Goal: Task Accomplishment & Management: Manage account settings

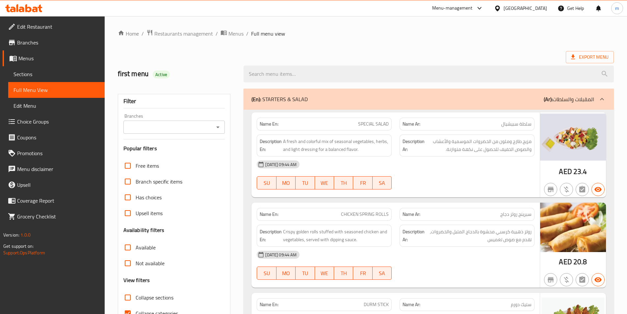
click at [519, 10] on div "[GEOGRAPHIC_DATA]" at bounding box center [525, 8] width 43 height 7
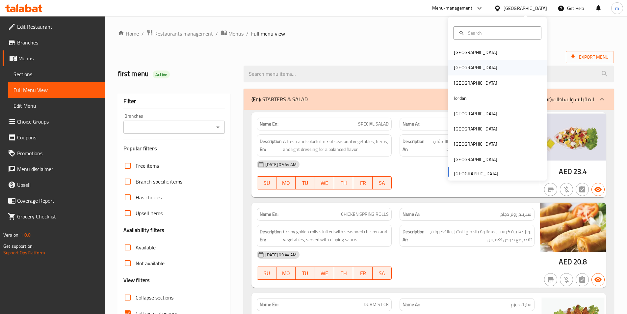
click at [460, 68] on div "[GEOGRAPHIC_DATA]" at bounding box center [475, 67] width 43 height 7
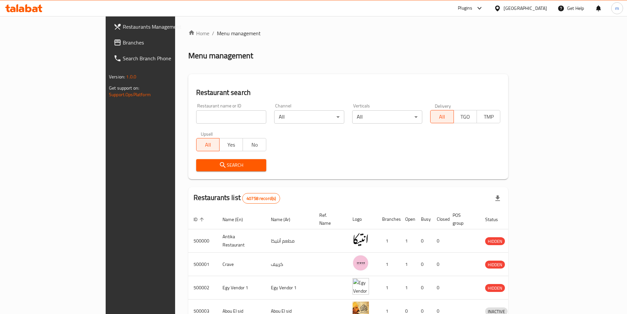
click at [123, 39] on span "Branches" at bounding box center [164, 43] width 82 height 8
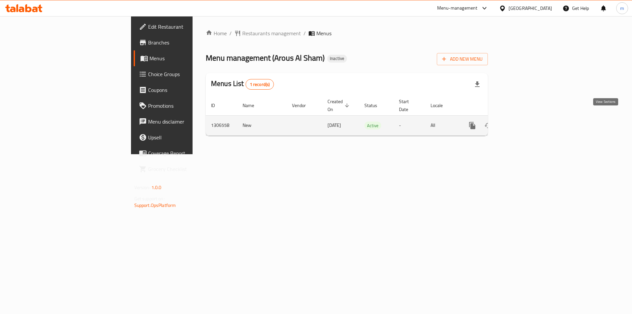
click at [524, 122] on icon "enhanced table" at bounding box center [520, 126] width 8 height 8
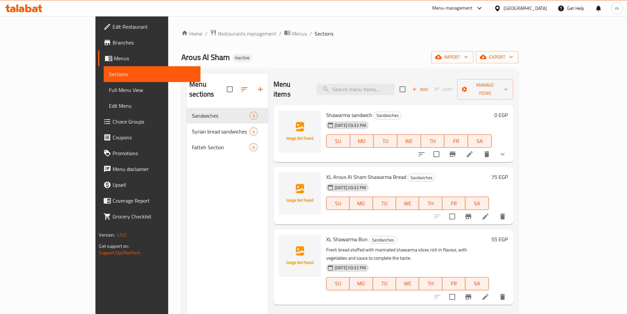
click at [104, 70] on link "Sections" at bounding box center [152, 74] width 97 height 16
click at [519, 52] on button "export" at bounding box center [497, 57] width 42 height 12
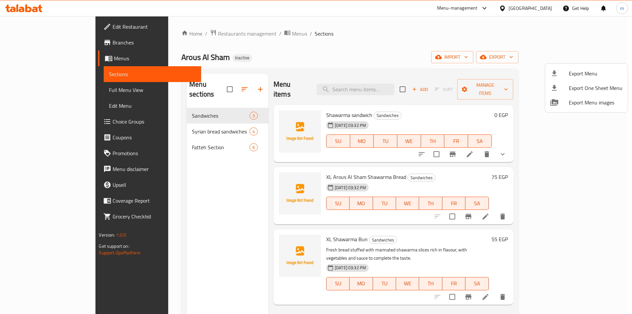
click at [544, 56] on div at bounding box center [316, 157] width 632 height 314
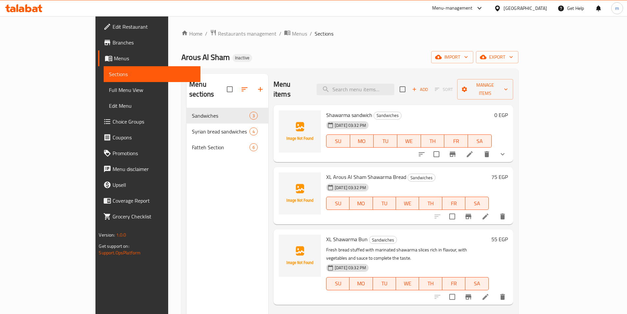
click at [468, 56] on span "import" at bounding box center [453, 57] width 32 height 8
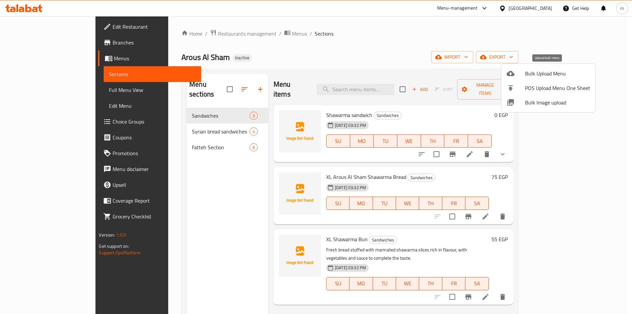
click at [527, 74] on span "Bulk Upload Menu" at bounding box center [557, 73] width 65 height 8
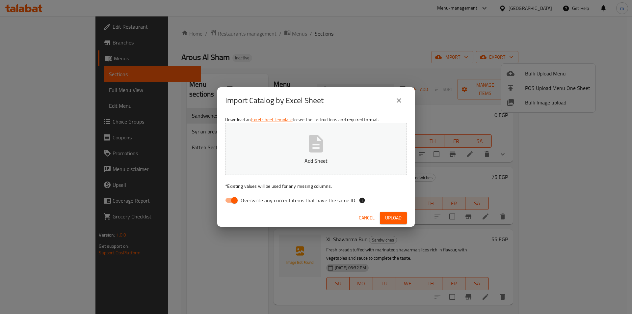
click at [243, 197] on span "Overwrite any current items that have the same ID." at bounding box center [299, 200] width 116 height 8
click at [243, 197] on input "Overwrite any current items that have the same ID." at bounding box center [235, 200] width 38 height 13
checkbox input "false"
click at [267, 169] on button "Add Sheet" at bounding box center [316, 149] width 182 height 52
click at [392, 214] on span "Upload" at bounding box center [393, 218] width 16 height 8
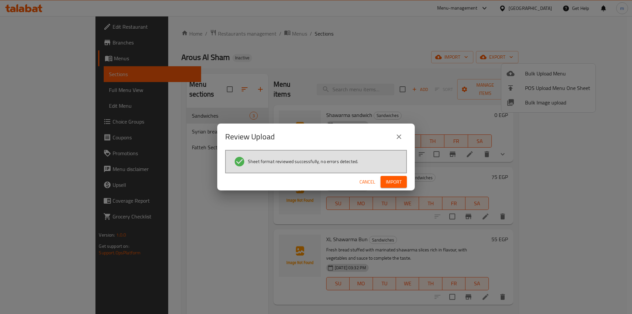
click at [399, 180] on span "Import" at bounding box center [394, 182] width 16 height 8
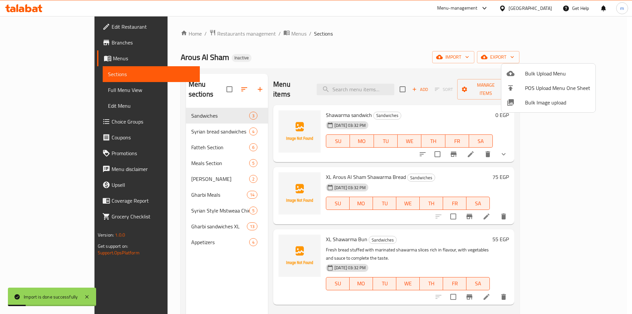
click at [53, 79] on div at bounding box center [316, 157] width 632 height 314
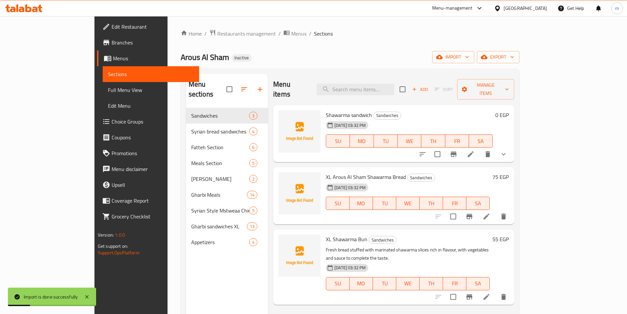
click at [103, 79] on link "Sections" at bounding box center [151, 74] width 97 height 16
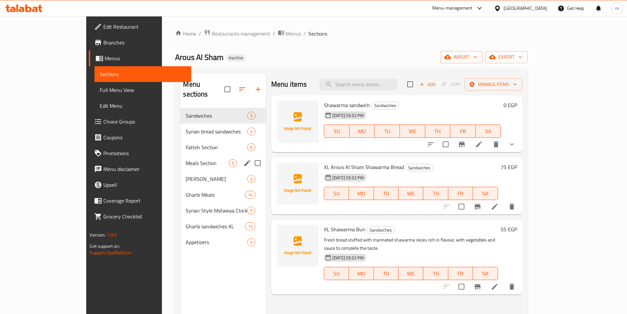
click at [251, 156] on input "Menu sections" at bounding box center [258, 163] width 14 height 14
checkbox input "true"
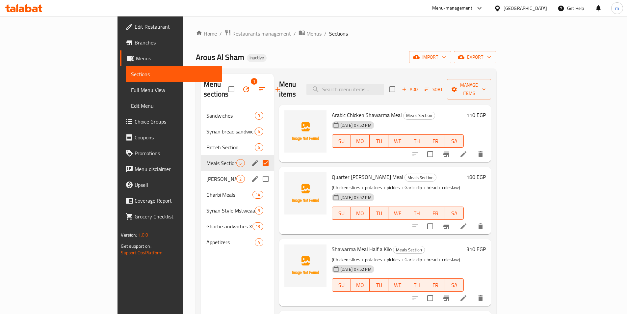
click at [259, 172] on input "Menu sections" at bounding box center [266, 179] width 14 height 14
checkbox input "true"
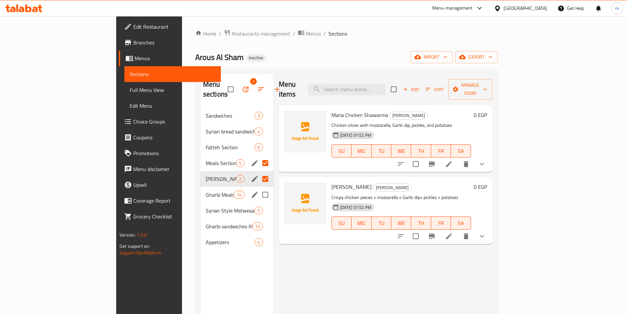
click at [259, 188] on input "Menu sections" at bounding box center [266, 195] width 14 height 14
checkbox input "true"
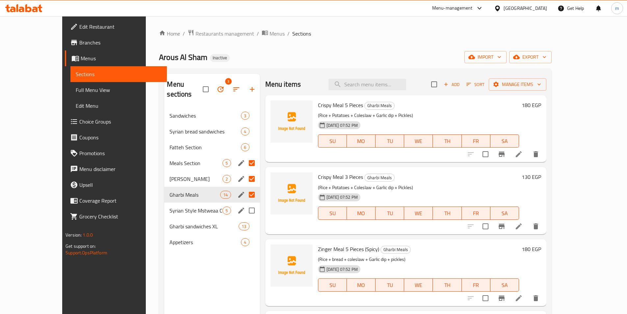
click at [245, 204] on input "Menu sections" at bounding box center [252, 211] width 14 height 14
checkbox input "true"
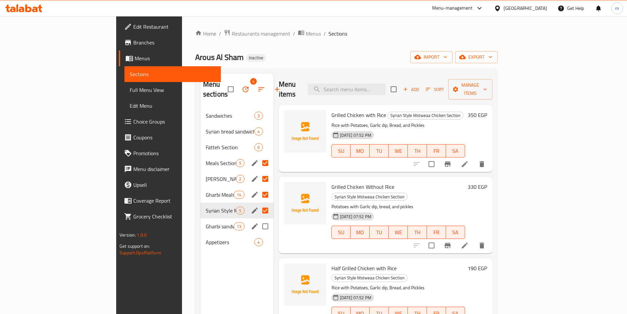
click at [259, 219] on input "Menu sections" at bounding box center [266, 226] width 14 height 14
checkbox input "true"
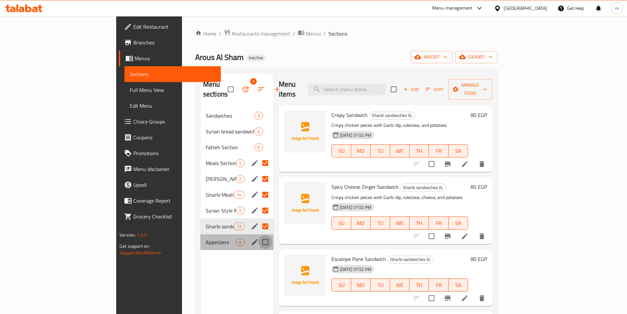
click at [259, 235] on input "Menu sections" at bounding box center [266, 242] width 14 height 14
checkbox input "true"
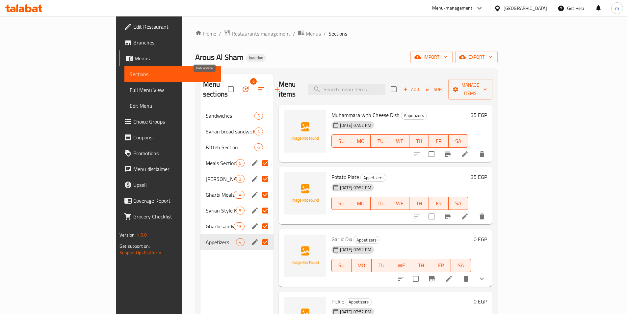
click at [238, 86] on button "button" at bounding box center [246, 89] width 16 height 16
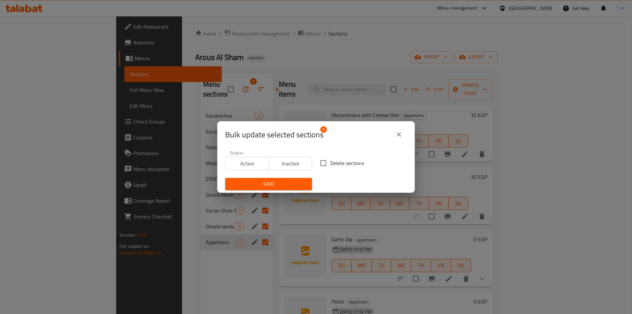
drag, startPoint x: 325, startPoint y: 165, endPoint x: 316, endPoint y: 165, distance: 8.9
click at [325, 165] on input "Delete sections" at bounding box center [324, 163] width 14 height 14
checkbox input "true"
click at [283, 182] on span "Save" at bounding box center [269, 184] width 76 height 8
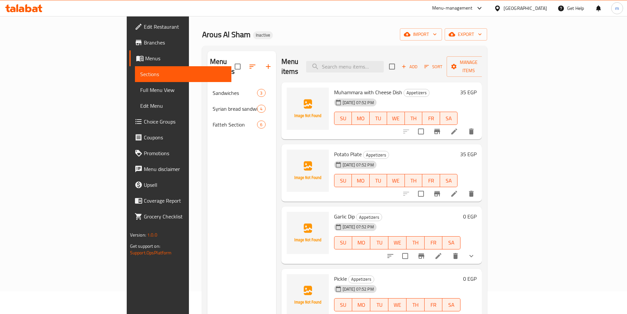
scroll to position [33, 0]
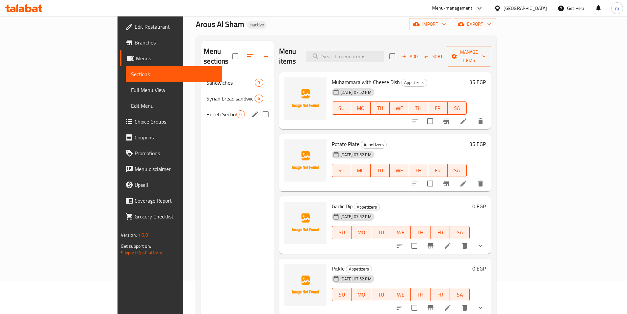
click at [201, 132] on div "Menu sections Sandwiches 3 Syrian bread sandwiches 4 Fatteh Section 6" at bounding box center [237, 198] width 72 height 314
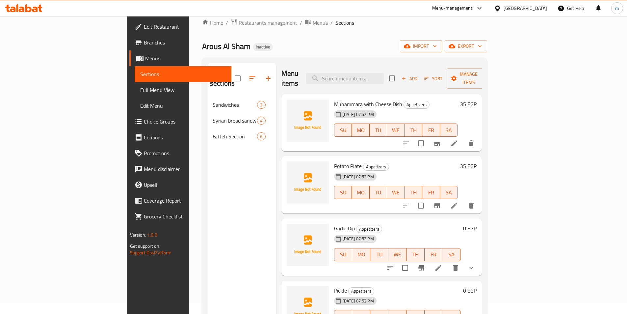
scroll to position [0, 0]
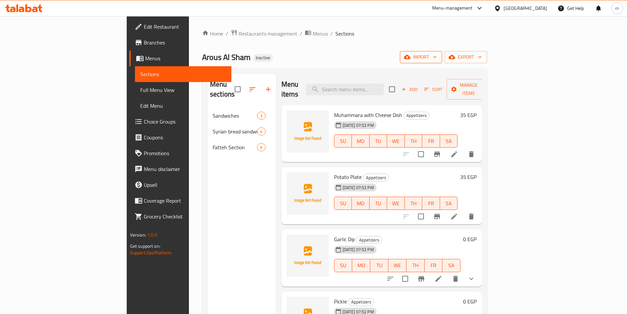
click at [437, 57] on span "import" at bounding box center [421, 57] width 32 height 8
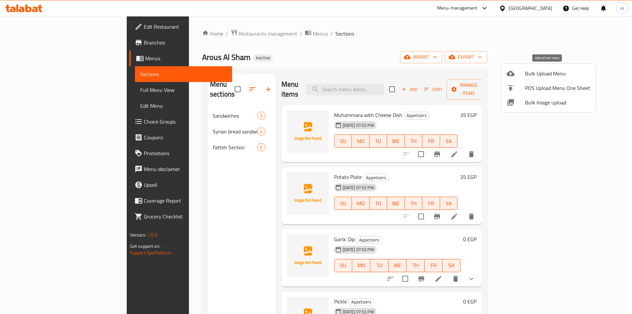
click at [538, 77] on span "Bulk Upload Menu" at bounding box center [557, 73] width 65 height 8
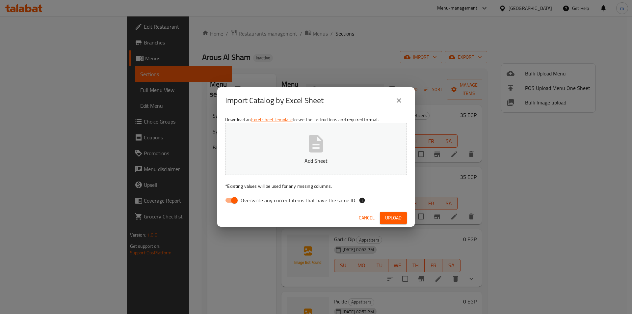
click at [235, 201] on input "Overwrite any current items that have the same ID." at bounding box center [235, 200] width 38 height 13
checkbox input "false"
click at [266, 165] on button "Add Sheet" at bounding box center [316, 149] width 182 height 52
click at [387, 214] on span "Upload" at bounding box center [393, 218] width 16 height 8
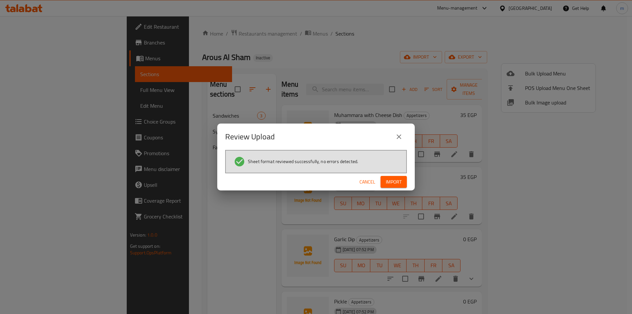
click at [171, 159] on div "Review Upload Sheet format reviewed successfully, no errors detected. Cancel Im…" at bounding box center [316, 157] width 632 height 314
click at [395, 177] on button "Import" at bounding box center [394, 182] width 26 height 12
click at [498, 43] on div "Review Upload Sheet format reviewed successfully, no errors detected. Cancel" at bounding box center [316, 157] width 632 height 314
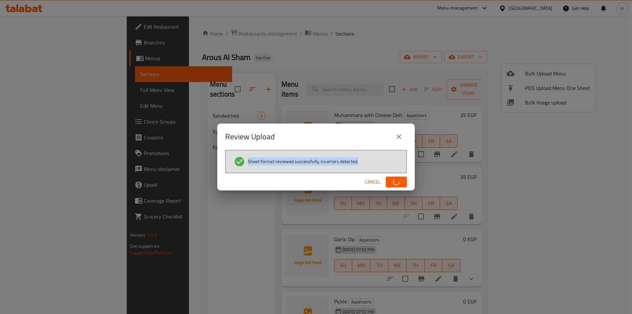
click at [498, 43] on div "Review Upload Sheet format reviewed successfully, no errors detected. Cancel" at bounding box center [316, 157] width 632 height 314
click at [403, 78] on div "Review Upload Sheet format reviewed successfully, no errors detected. Cancel" at bounding box center [316, 157] width 632 height 314
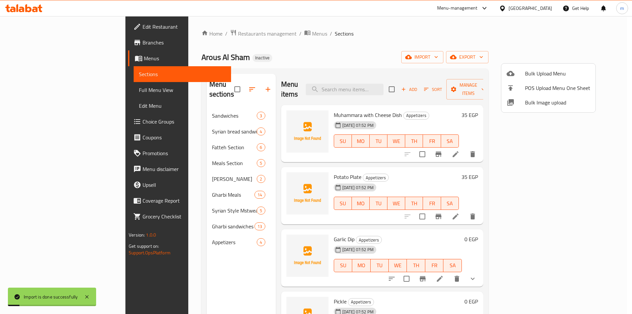
click at [467, 46] on div at bounding box center [316, 157] width 632 height 314
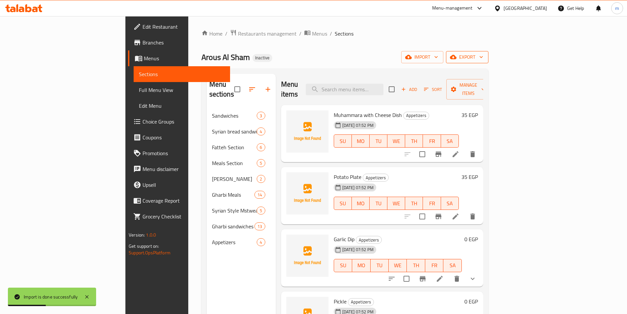
click at [483, 59] on span "export" at bounding box center [468, 57] width 32 height 8
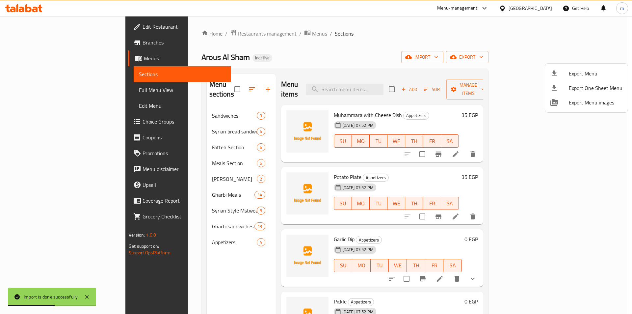
click at [562, 69] on li "Export Menu" at bounding box center [586, 73] width 83 height 14
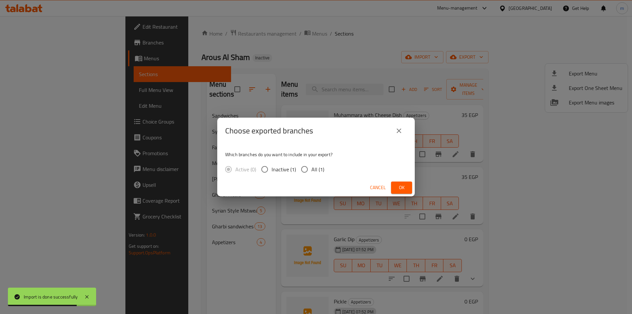
click at [316, 164] on label "All (1)" at bounding box center [311, 169] width 27 height 14
click at [312, 164] on input "All (1)" at bounding box center [305, 169] width 14 height 14
radio input "true"
click at [398, 189] on span "Ok" at bounding box center [402, 187] width 11 height 8
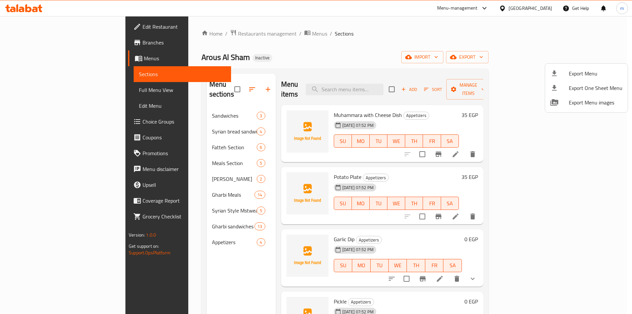
click at [55, 88] on div at bounding box center [316, 157] width 632 height 314
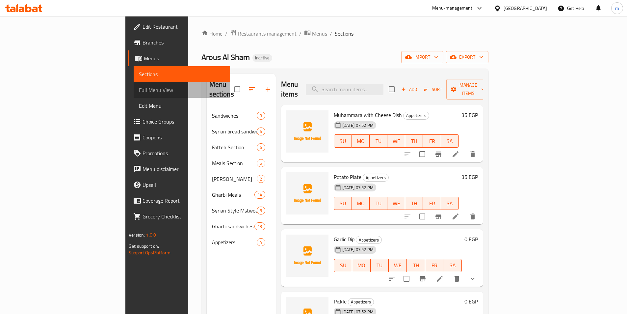
click at [139, 88] on span "Full Menu View" at bounding box center [182, 90] width 86 height 8
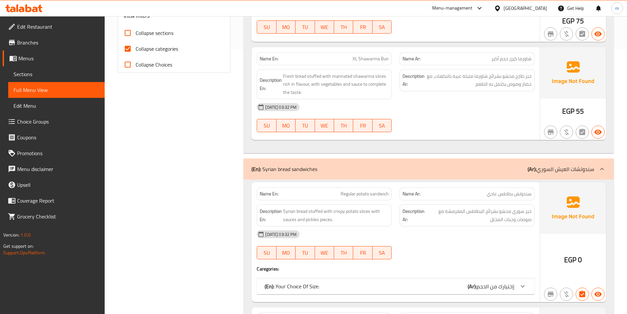
scroll to position [263, 0]
click at [132, 48] on input "Collapse categories" at bounding box center [128, 50] width 16 height 16
checkbox input "false"
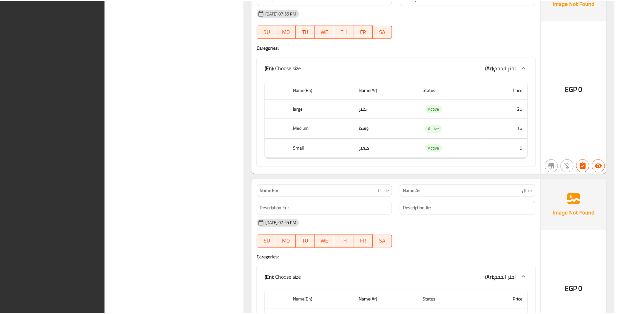
scroll to position [6516, 0]
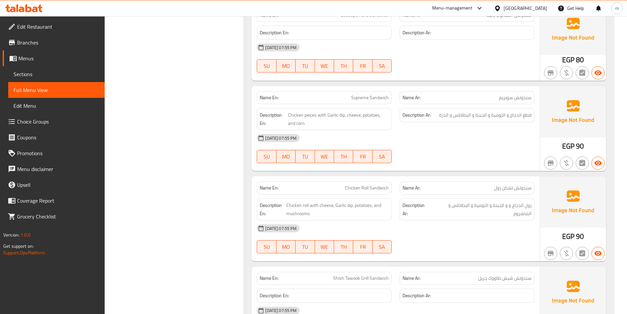
click at [32, 72] on span "Sections" at bounding box center [57, 74] width 86 height 8
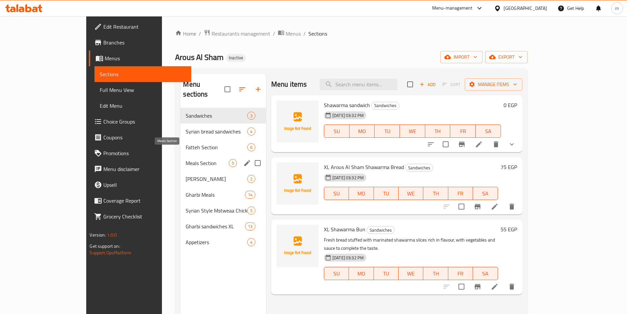
click at [186, 159] on span "Meals Section" at bounding box center [207, 163] width 43 height 8
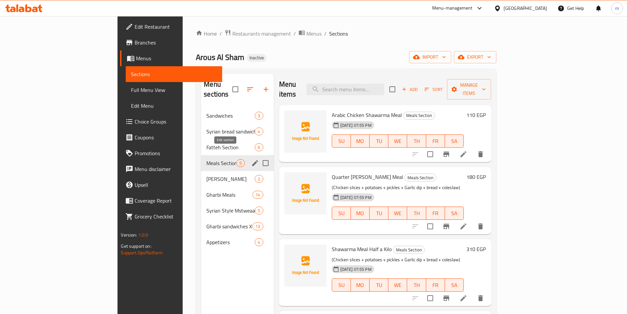
click at [251, 159] on icon "edit" at bounding box center [255, 163] width 8 height 8
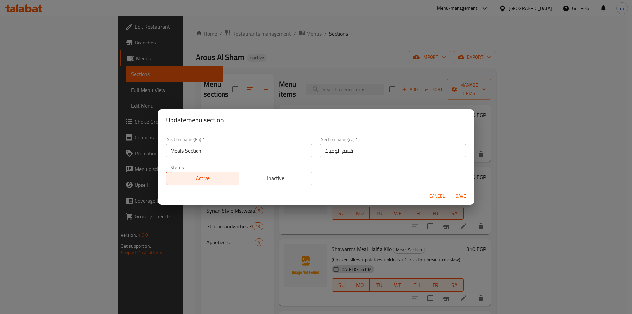
click at [225, 153] on input "Meals Section" at bounding box center [239, 150] width 146 height 13
